Goal: Check status: Check status

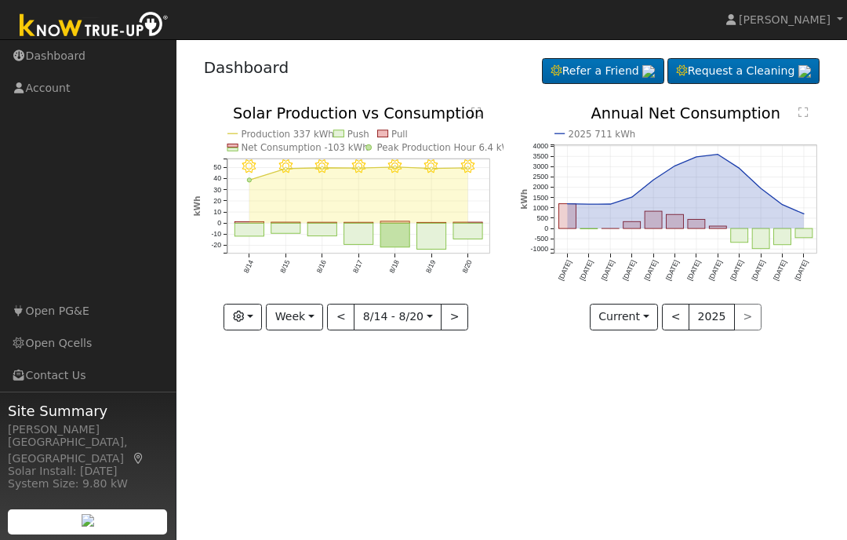
click at [459, 324] on button ">" at bounding box center [454, 317] width 27 height 27
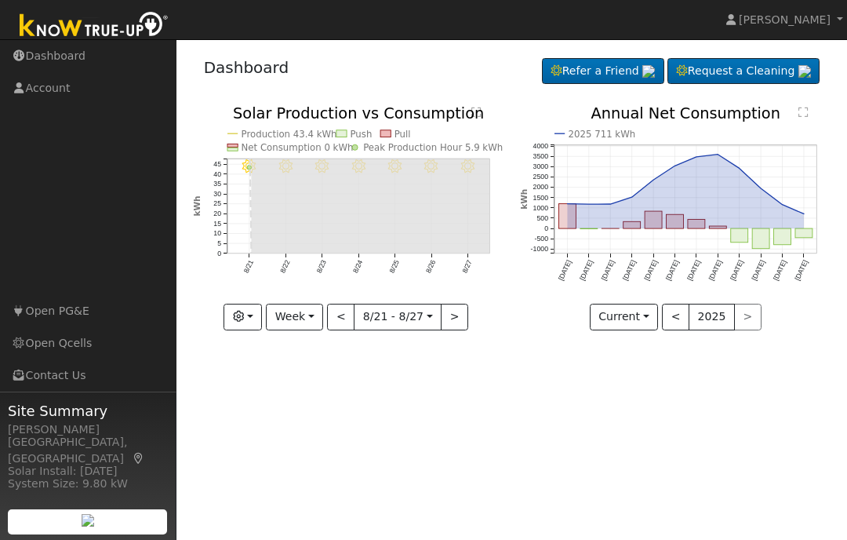
click at [311, 320] on button "Week" at bounding box center [294, 317] width 57 height 27
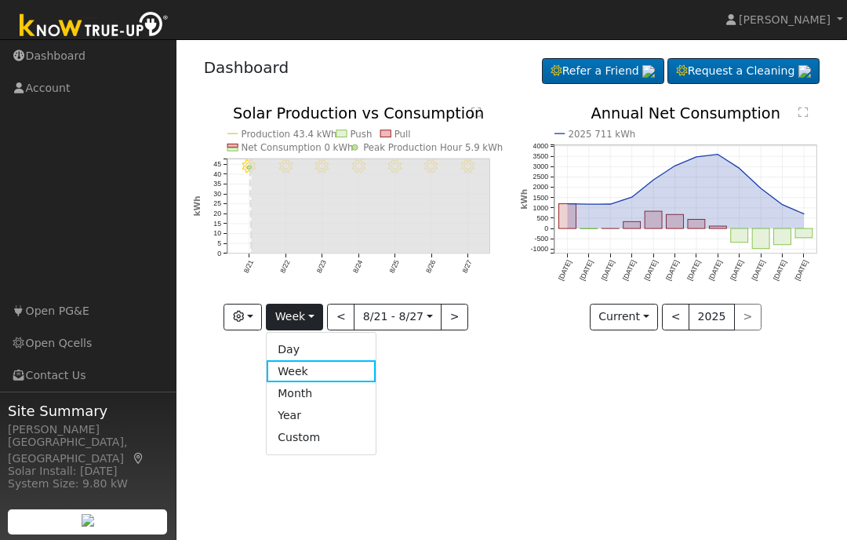
click at [304, 347] on link "Day" at bounding box center [321, 349] width 109 height 22
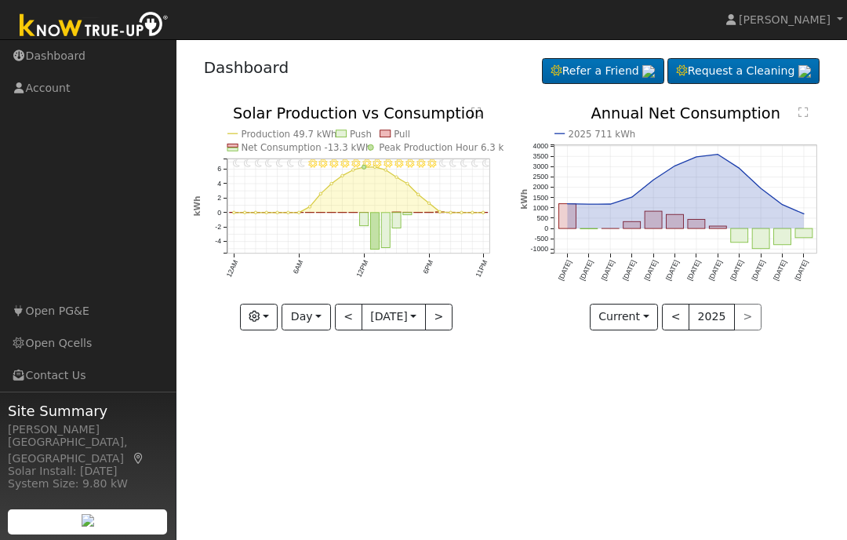
click at [346, 318] on button "<" at bounding box center [348, 317] width 27 height 27
click at [345, 318] on button "<" at bounding box center [348, 317] width 27 height 27
click at [345, 317] on div at bounding box center [348, 218] width 311 height 224
click at [347, 318] on button "<" at bounding box center [348, 317] width 27 height 27
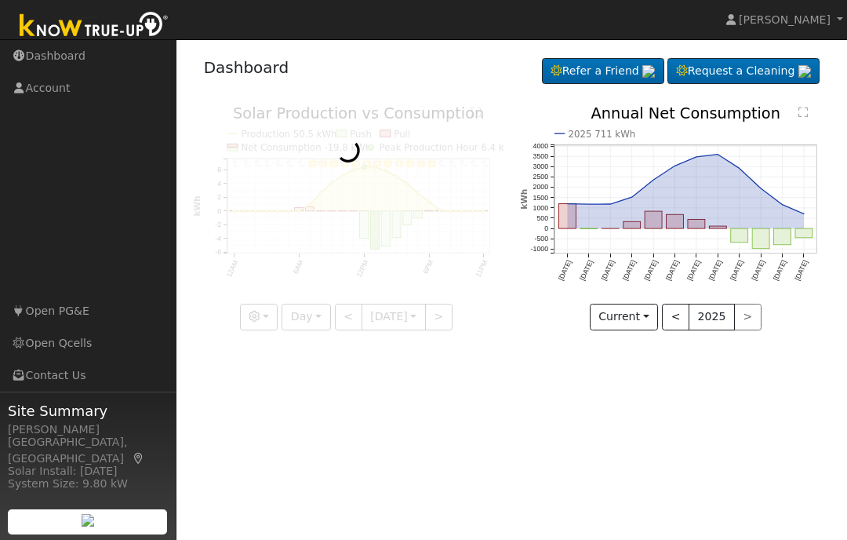
click at [345, 319] on div at bounding box center [348, 218] width 311 height 224
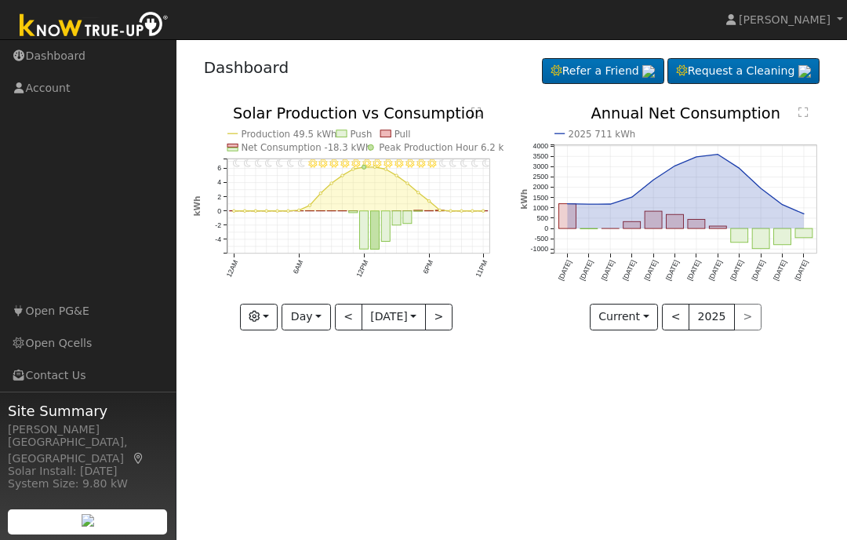
click at [345, 315] on div at bounding box center [348, 218] width 311 height 224
click at [351, 316] on button "<" at bounding box center [348, 317] width 27 height 27
click at [348, 327] on button "<" at bounding box center [348, 317] width 27 height 27
click at [345, 319] on button "<" at bounding box center [348, 317] width 27 height 27
click at [350, 320] on button "<" at bounding box center [348, 317] width 27 height 27
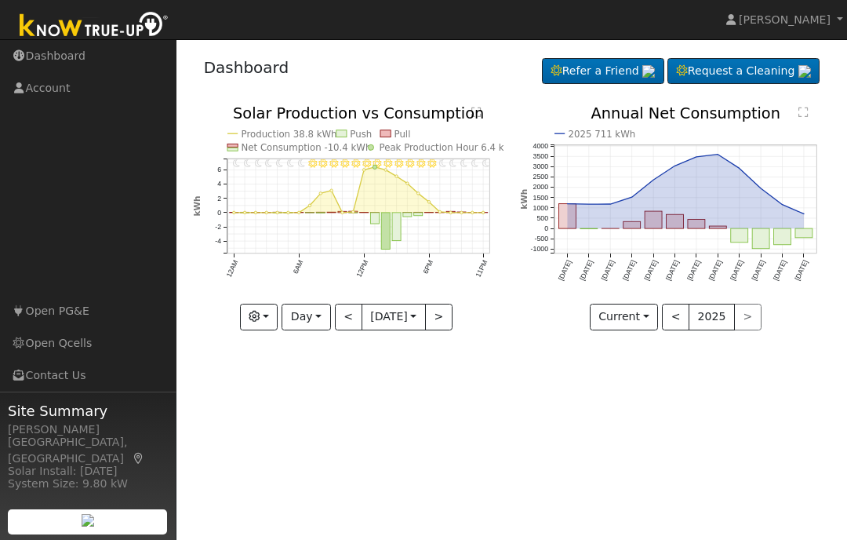
type input "[DATE]"
click at [417, 320] on input "[DATE]" at bounding box center [393, 316] width 63 height 25
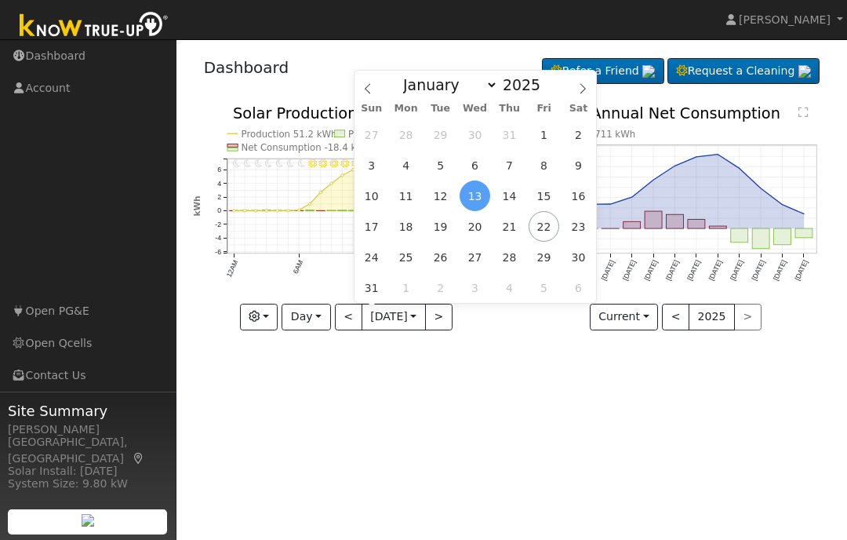
click at [373, 89] on span at bounding box center [368, 84] width 27 height 27
select select "6"
click at [518, 228] on span "24" at bounding box center [509, 226] width 31 height 31
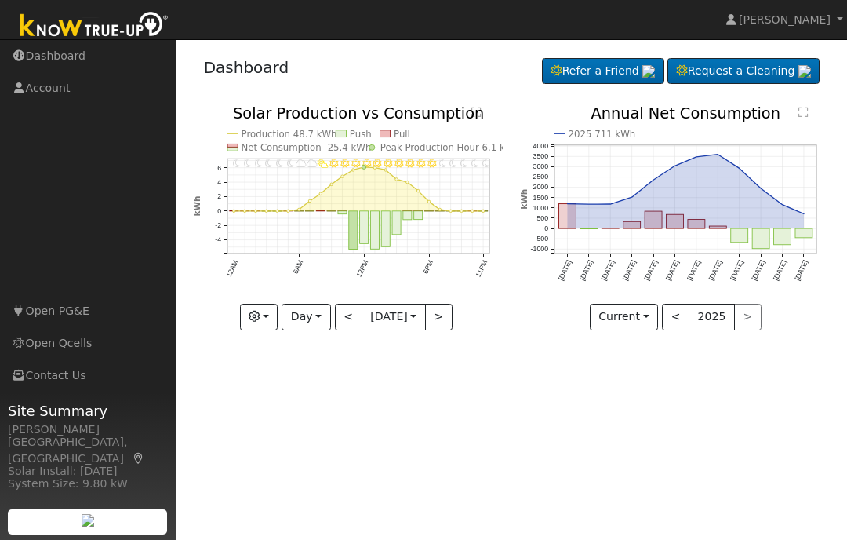
click at [312, 326] on button "Day" at bounding box center [306, 317] width 49 height 27
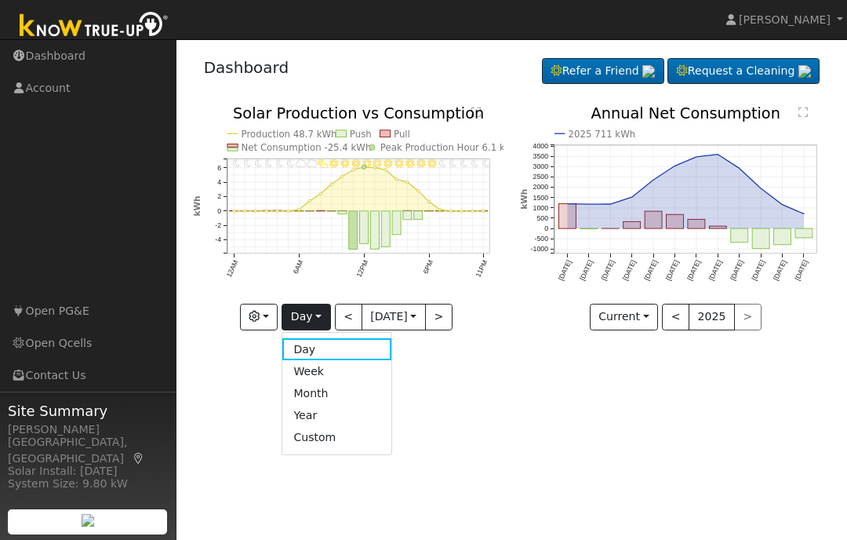
click at [315, 376] on link "Week" at bounding box center [336, 371] width 109 height 22
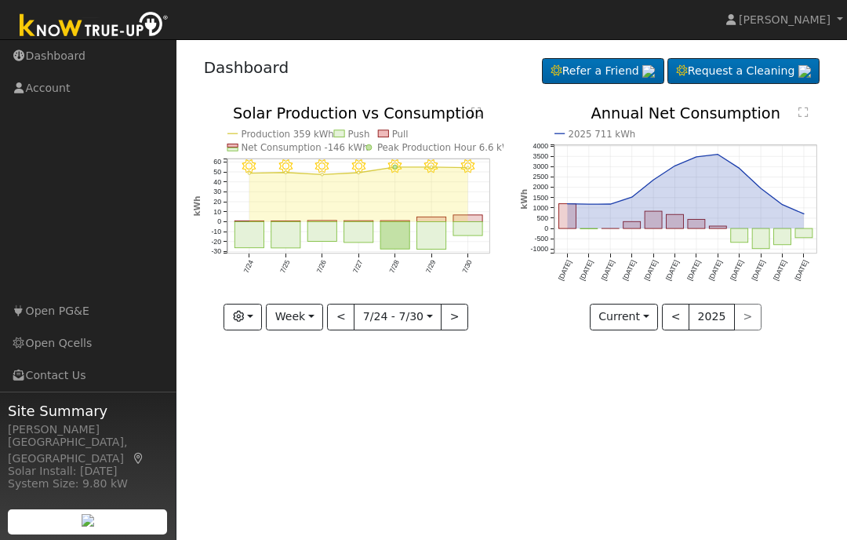
click at [453, 322] on button ">" at bounding box center [454, 317] width 27 height 27
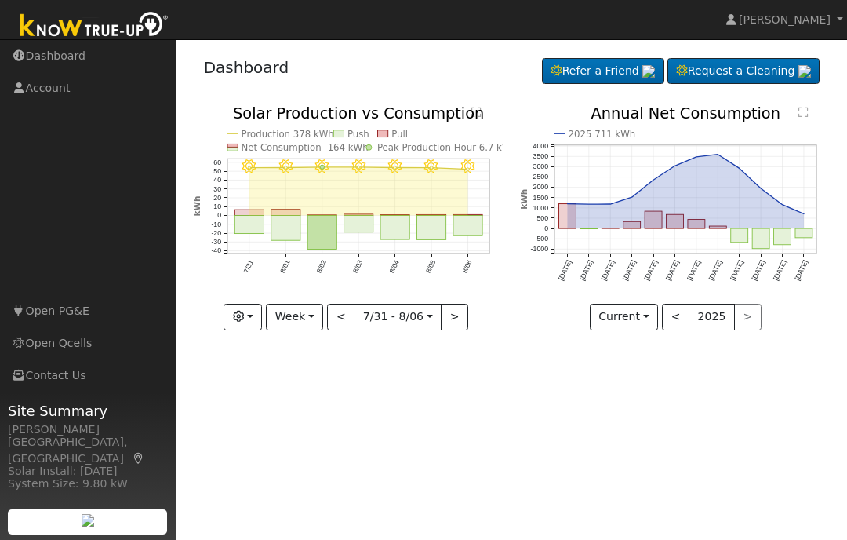
click at [459, 320] on button ">" at bounding box center [454, 317] width 27 height 27
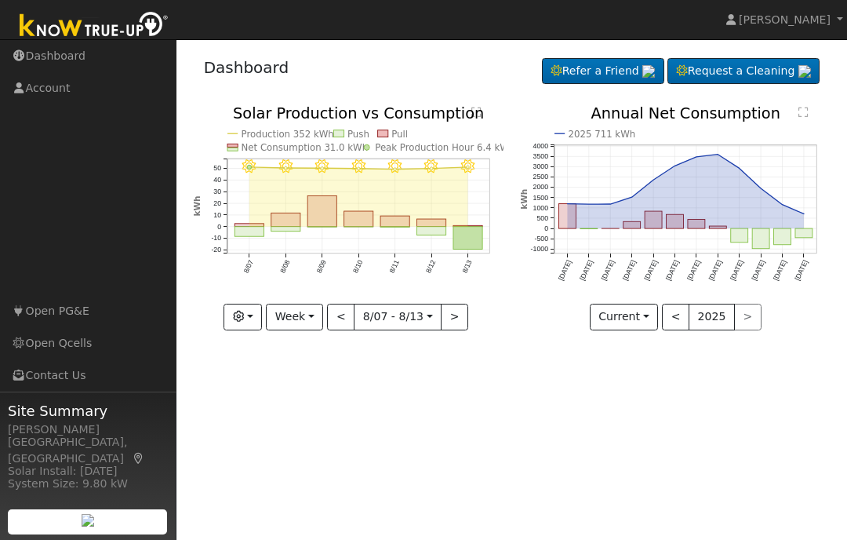
click at [459, 317] on button ">" at bounding box center [454, 317] width 27 height 27
type input "[DATE]"
